Goal: Task Accomplishment & Management: Manage account settings

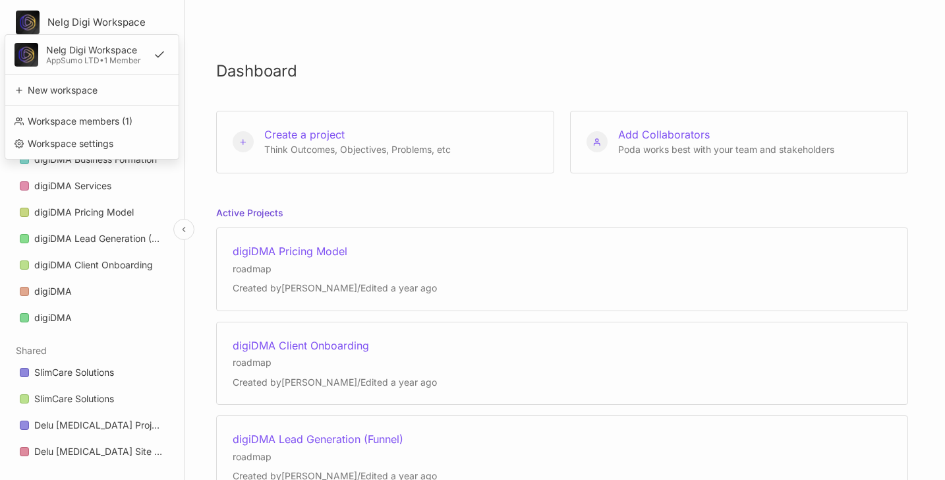
click at [70, 18] on html "Nelg Digi Workspace Nelg Digi Workspace AppSumo LTD • 1 Member New workspace Wo…" at bounding box center [472, 240] width 945 height 480
click at [72, 141] on div "Workspace settings" at bounding box center [92, 144] width 163 height 20
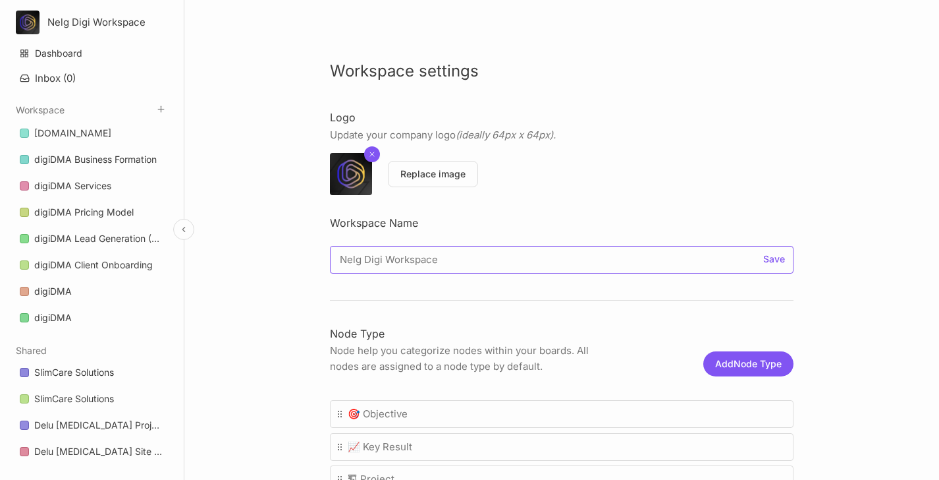
click at [382, 259] on input "Nelg Digi Workspace" at bounding box center [562, 260] width 464 height 28
click at [382, 258] on input "Nelg Digi Workspace" at bounding box center [562, 260] width 464 height 28
type input "Adovex"
click at [427, 177] on button "Replace image" at bounding box center [433, 174] width 90 height 26
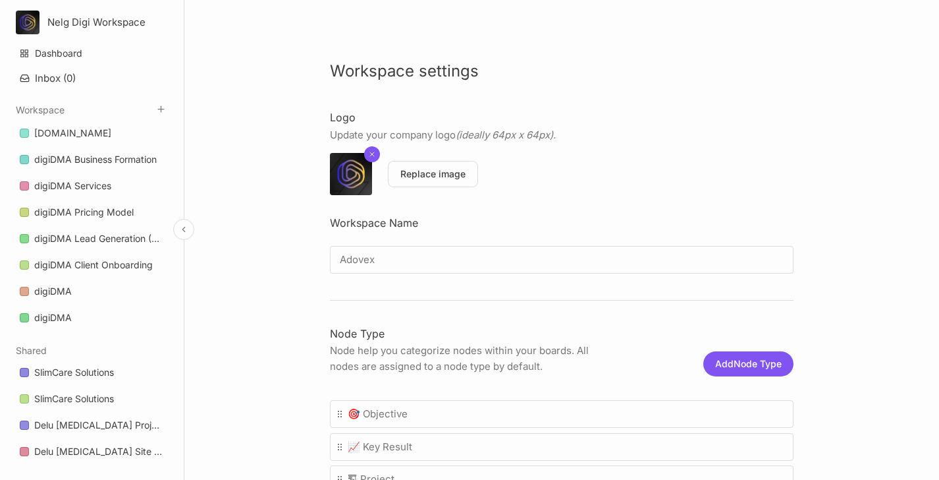
click at [61, 51] on link "Dashboard" at bounding box center [92, 53] width 160 height 25
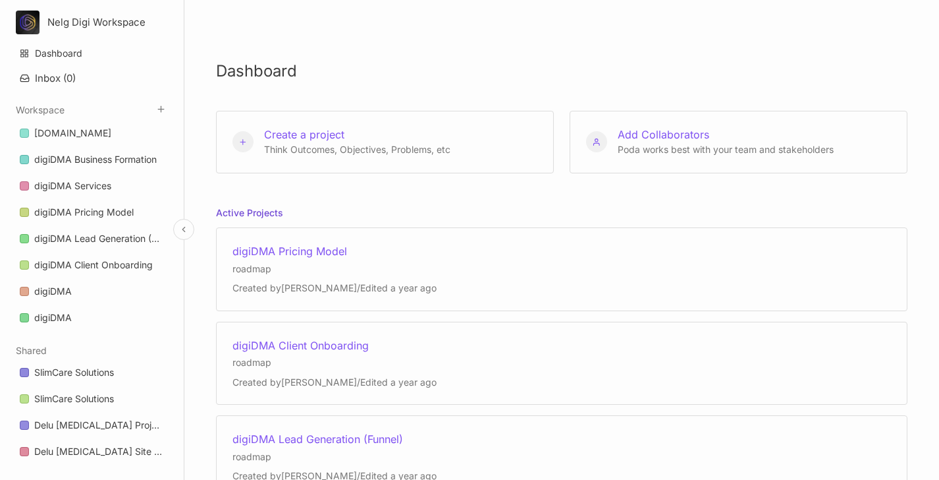
click at [86, 10] on div "Nelg Digi Workspace Dashboard Inbox ( 0 ) Workspace [DOMAIN_NAME] digiDMA Busin…" at bounding box center [92, 240] width 184 height 480
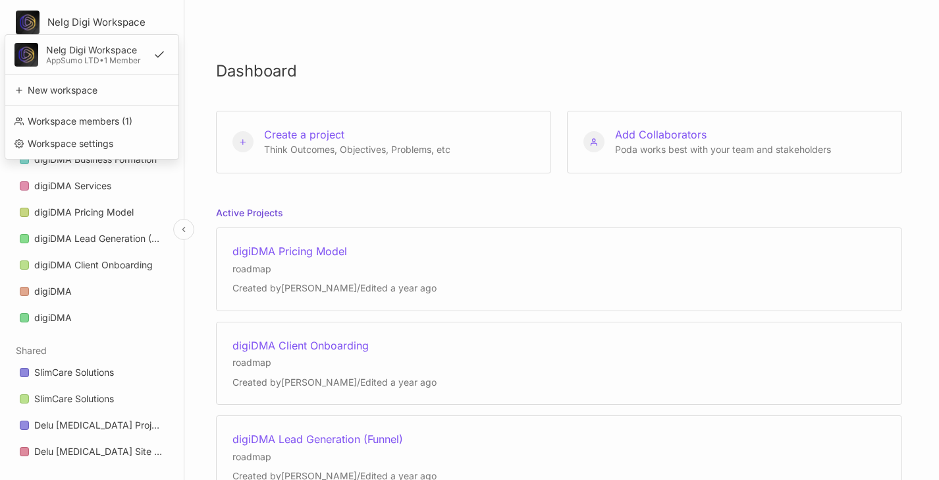
click at [83, 18] on html "Nelg Digi Workspace Nelg Digi Workspace AppSumo LTD • 1 Member New workspace Wo…" at bounding box center [469, 240] width 939 height 480
click at [59, 142] on div "Workspace settings" at bounding box center [92, 144] width 163 height 20
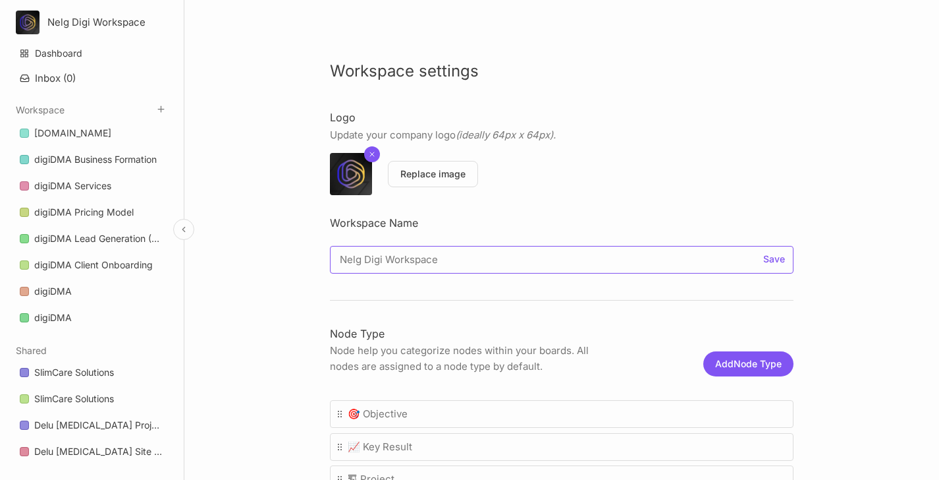
click at [393, 269] on input "Nelg Digi Workspace" at bounding box center [562, 260] width 464 height 28
click at [395, 261] on input "Nelg Digi Workspace" at bounding box center [562, 260] width 464 height 28
click at [394, 261] on input "Nelg Digi Workspace" at bounding box center [562, 260] width 464 height 28
click at [394, 260] on input "Nelg Digi Workspace" at bounding box center [562, 260] width 464 height 28
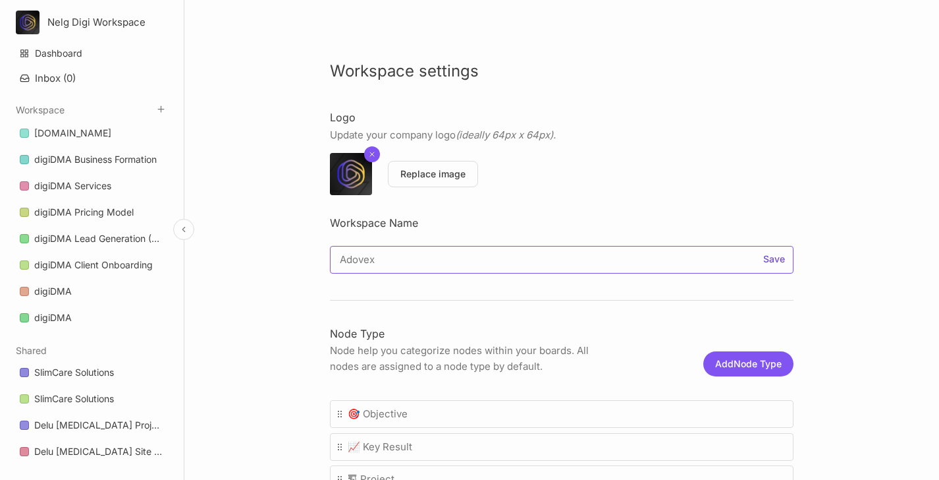
type input "Adovex"
click at [773, 263] on button "Save" at bounding box center [774, 258] width 27 height 9
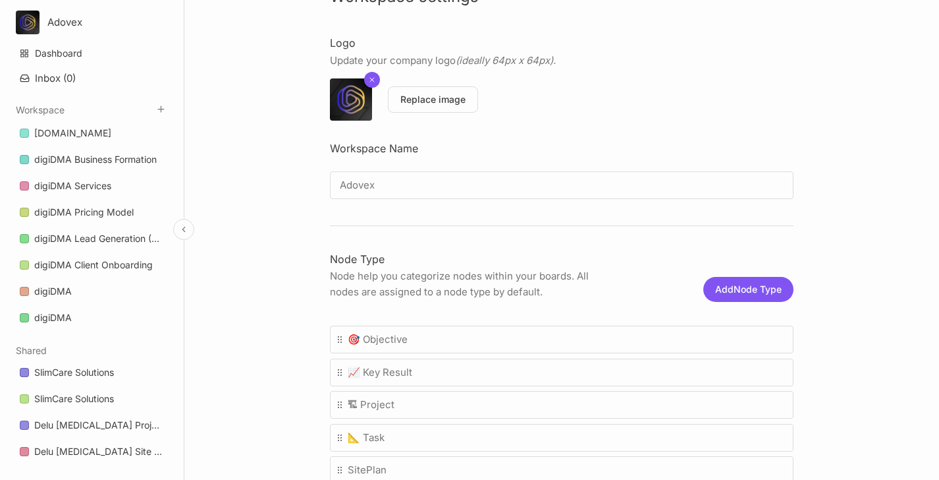
scroll to position [76, 0]
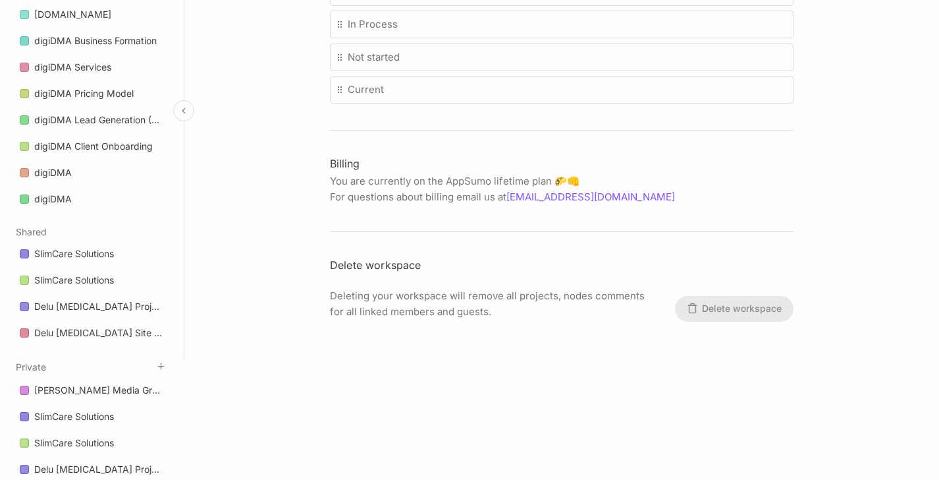
scroll to position [318, 0]
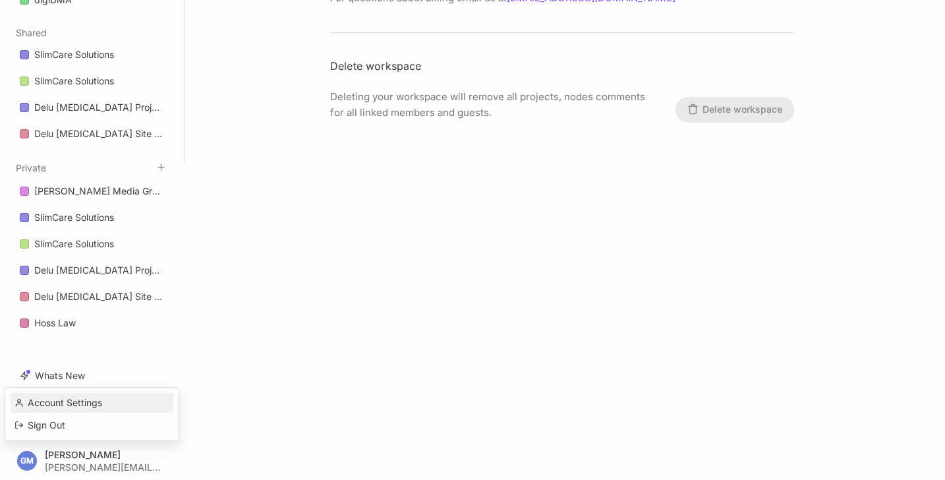
click at [69, 403] on div "Account Settings" at bounding box center [92, 403] width 163 height 20
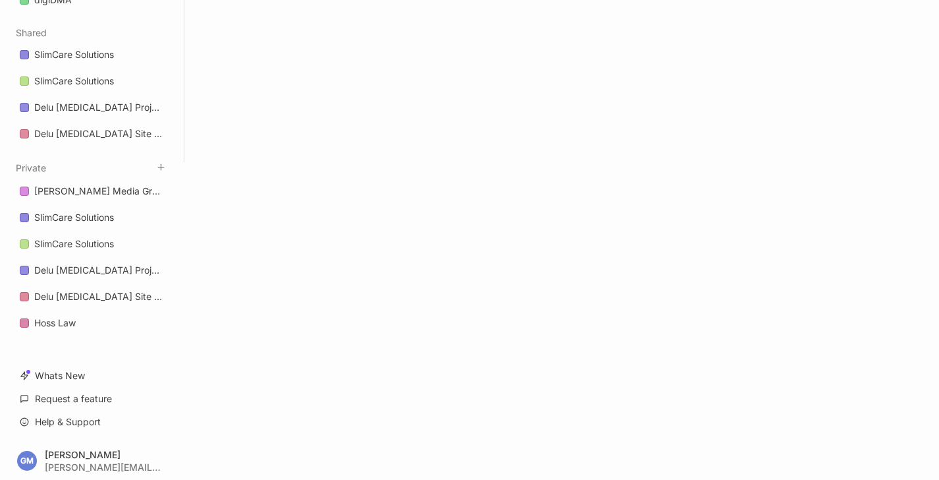
select select "light"
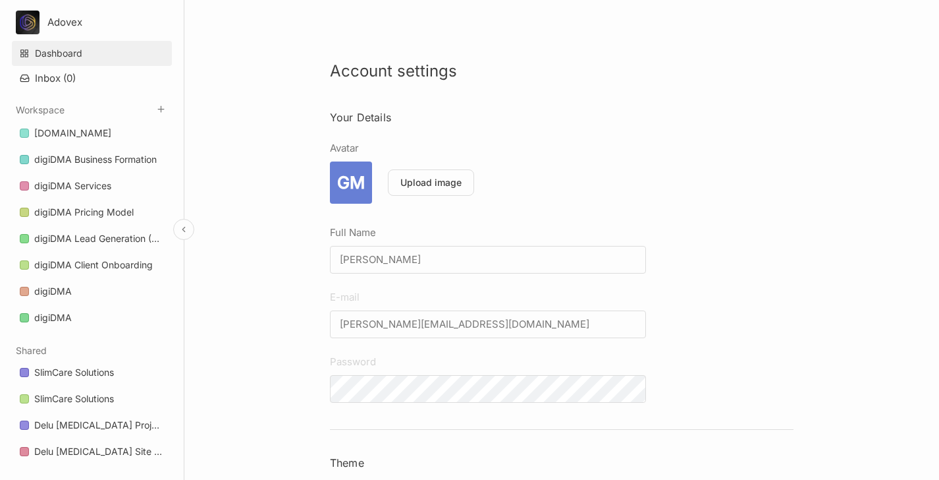
click at [84, 61] on link "Dashboard" at bounding box center [92, 53] width 160 height 25
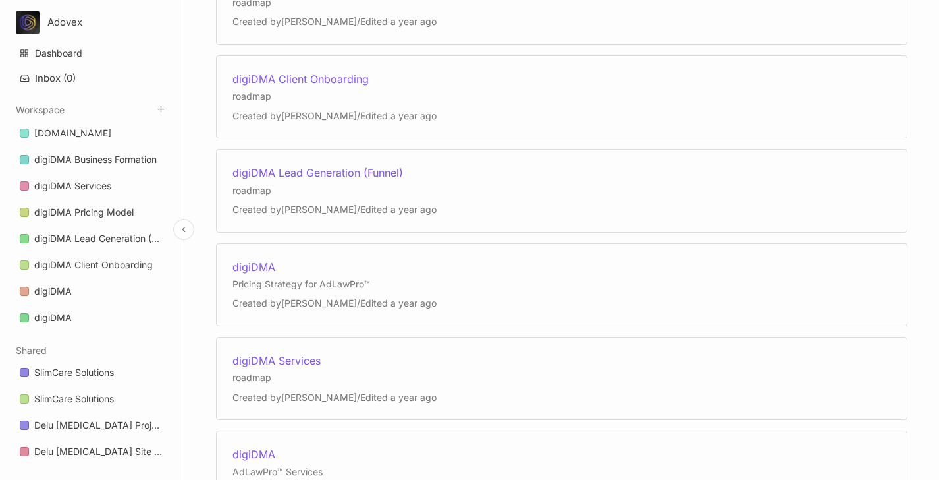
click at [65, 19] on html "Adovex Dashboard Inbox ( 0 ) Workspace [DOMAIN_NAME] digiDMA Business Formation…" at bounding box center [469, 240] width 939 height 480
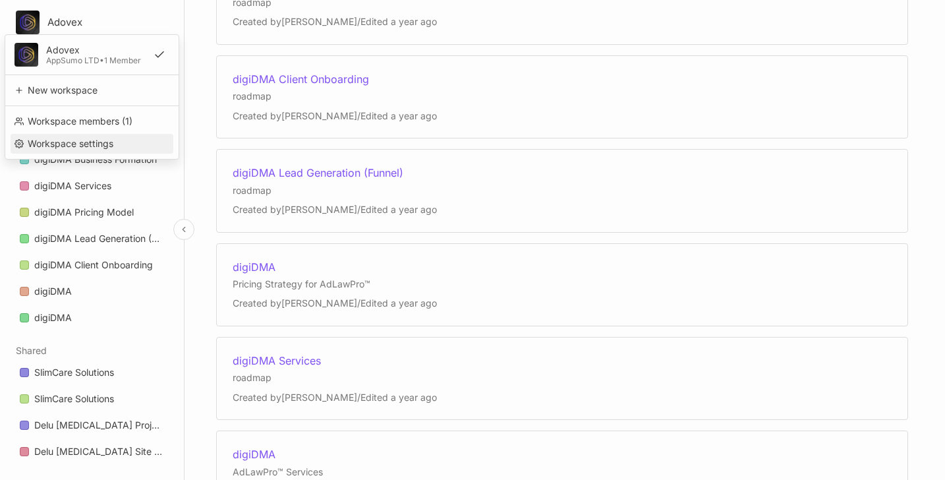
click at [48, 141] on div "Workspace settings" at bounding box center [92, 144] width 163 height 20
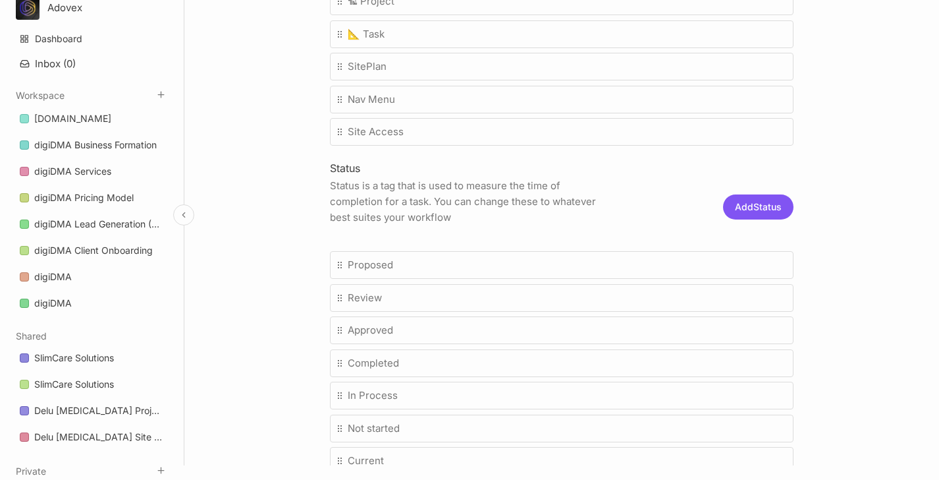
scroll to position [464, 0]
